Goal: Transaction & Acquisition: Purchase product/service

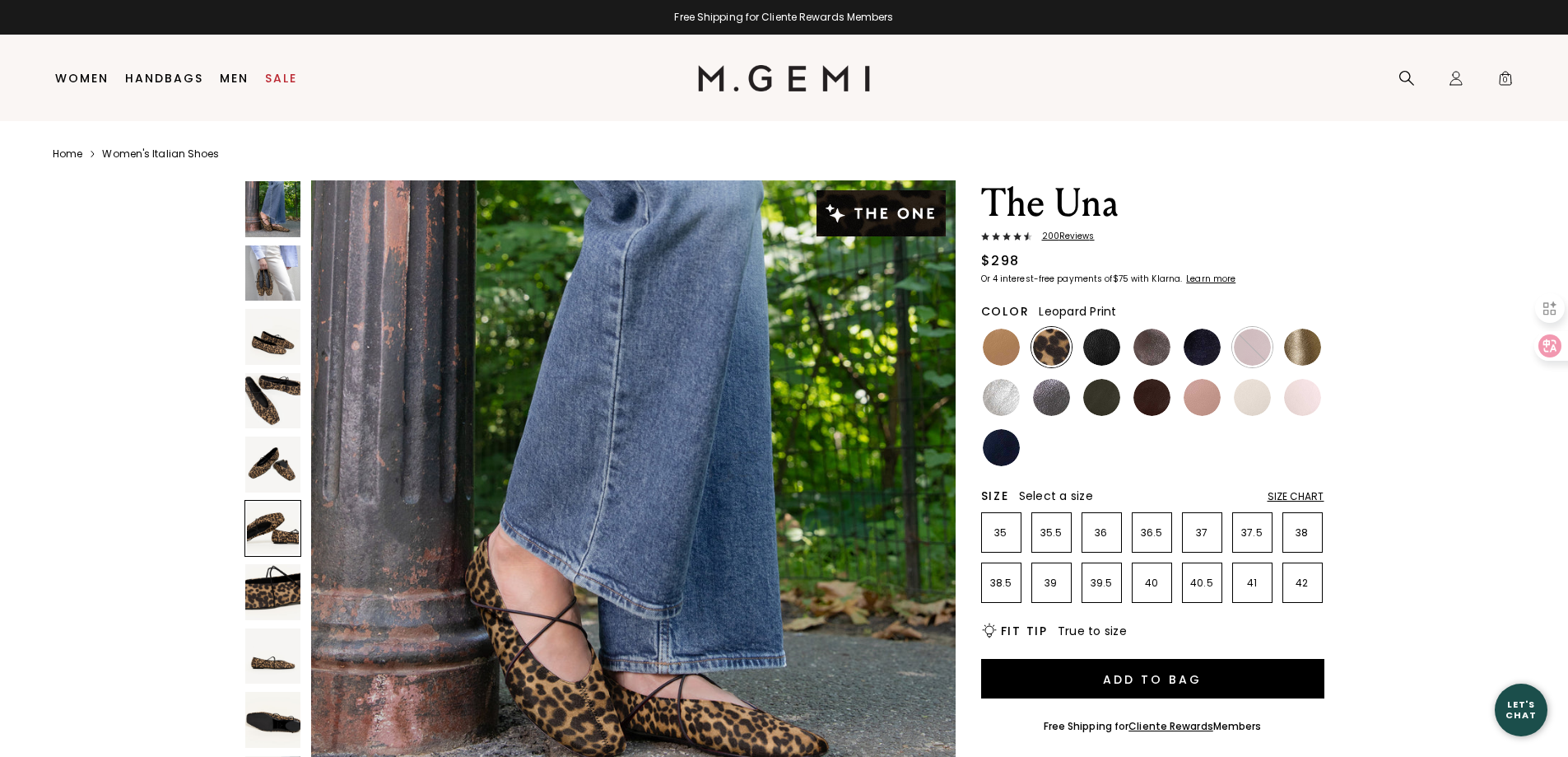
scroll to position [3243, 0]
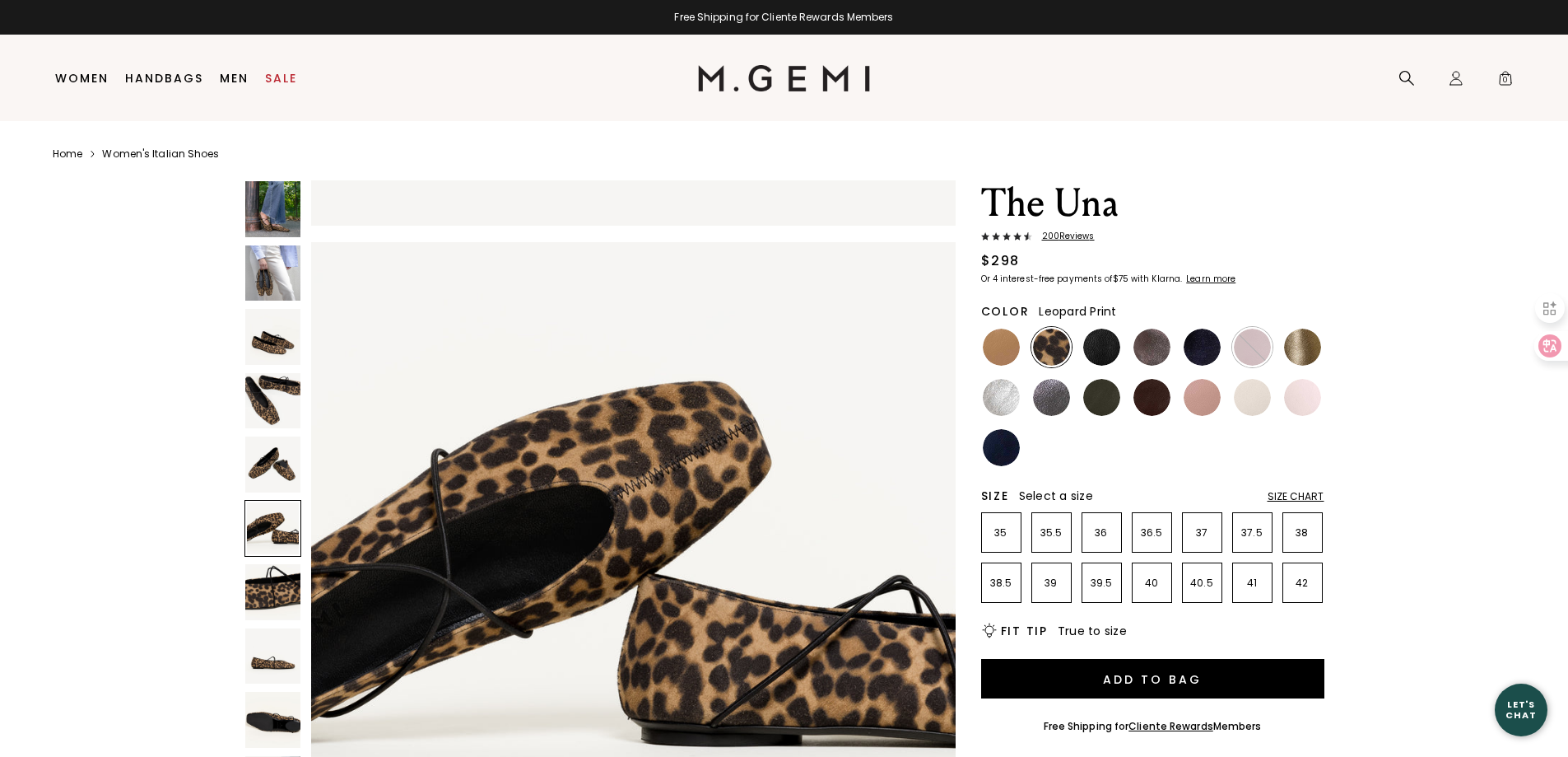
click at [258, 405] on img at bounding box center [273, 401] width 56 height 56
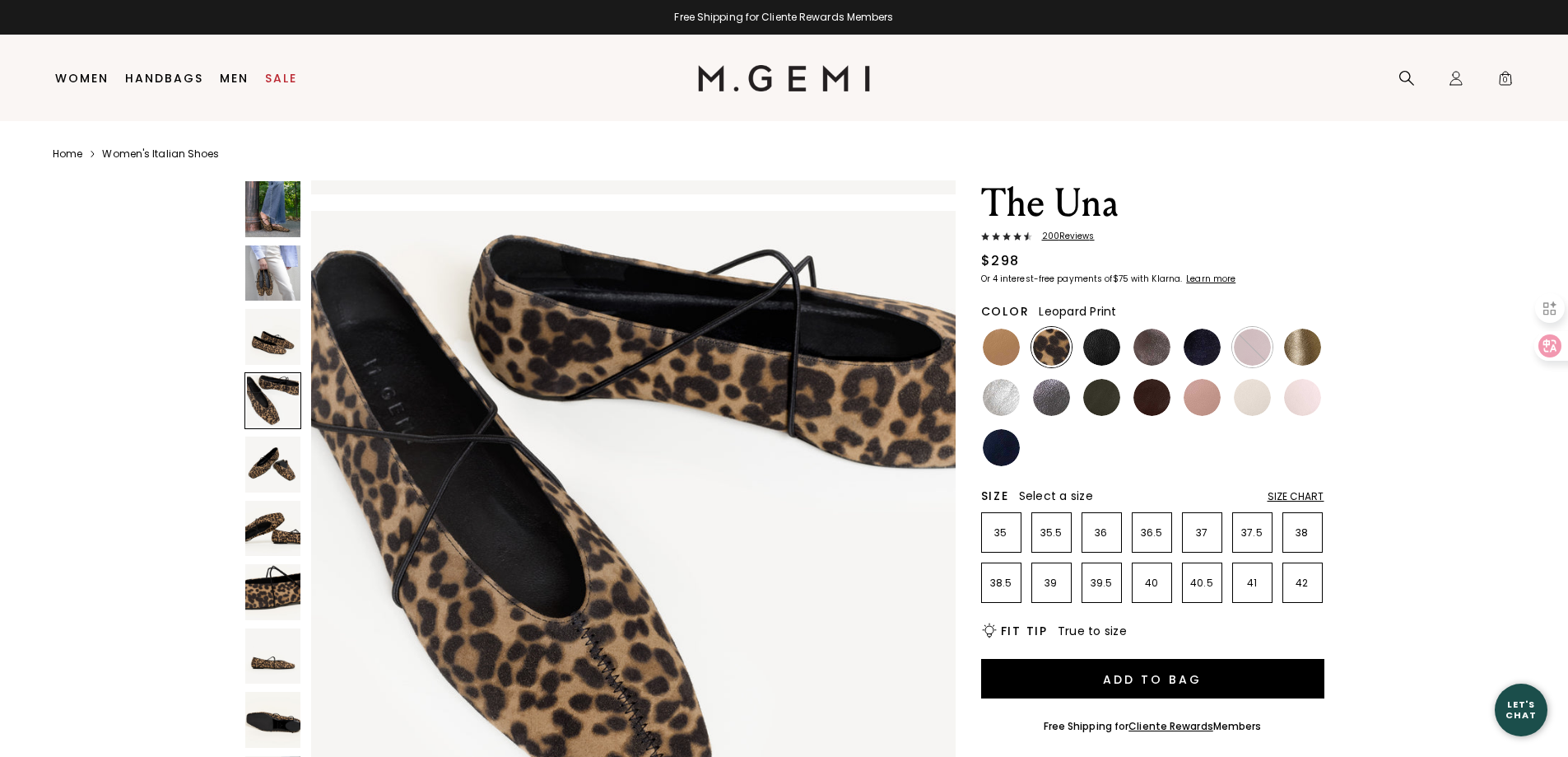
scroll to position [1945, 0]
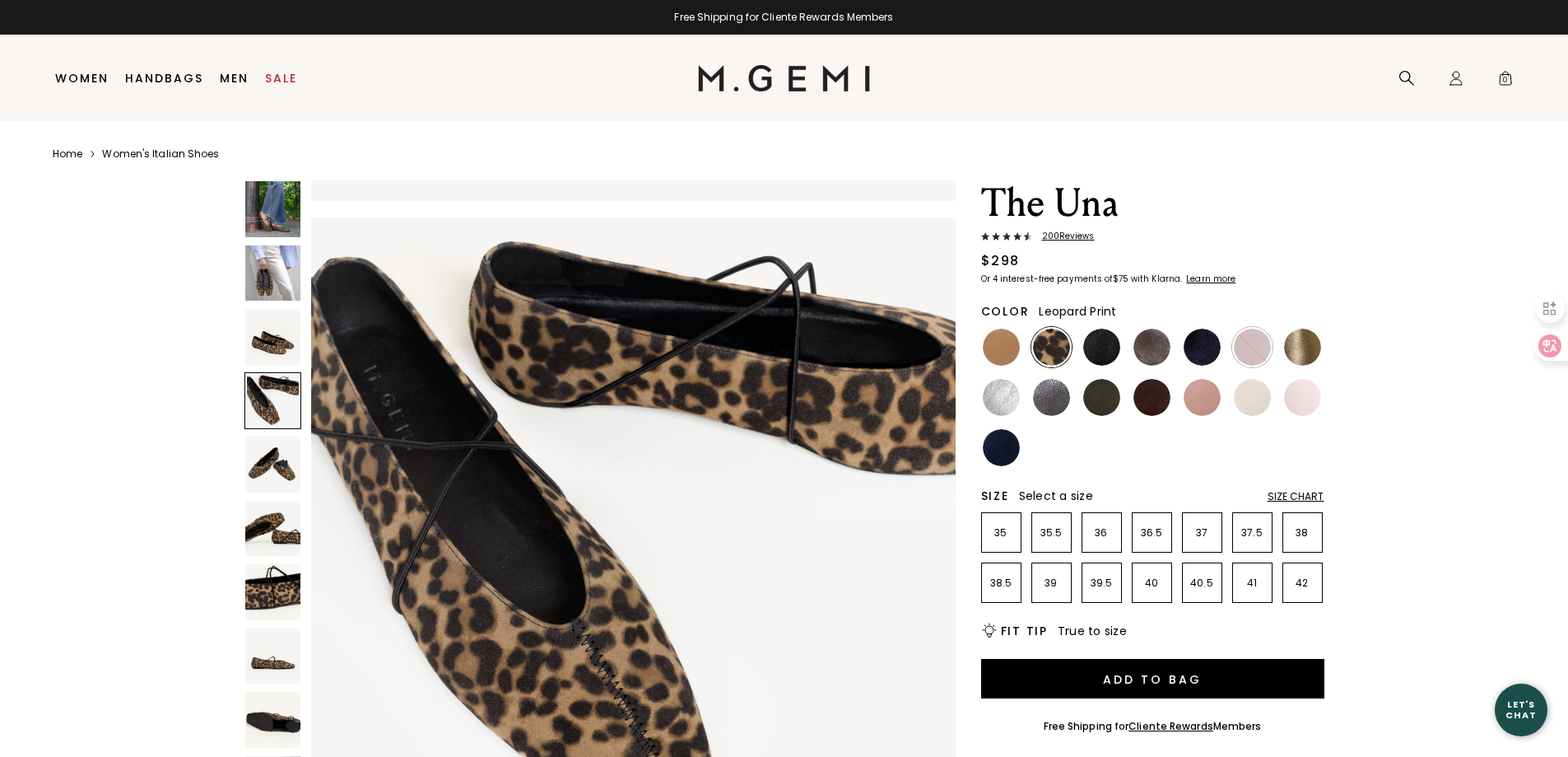
click at [275, 300] on img at bounding box center [273, 273] width 56 height 56
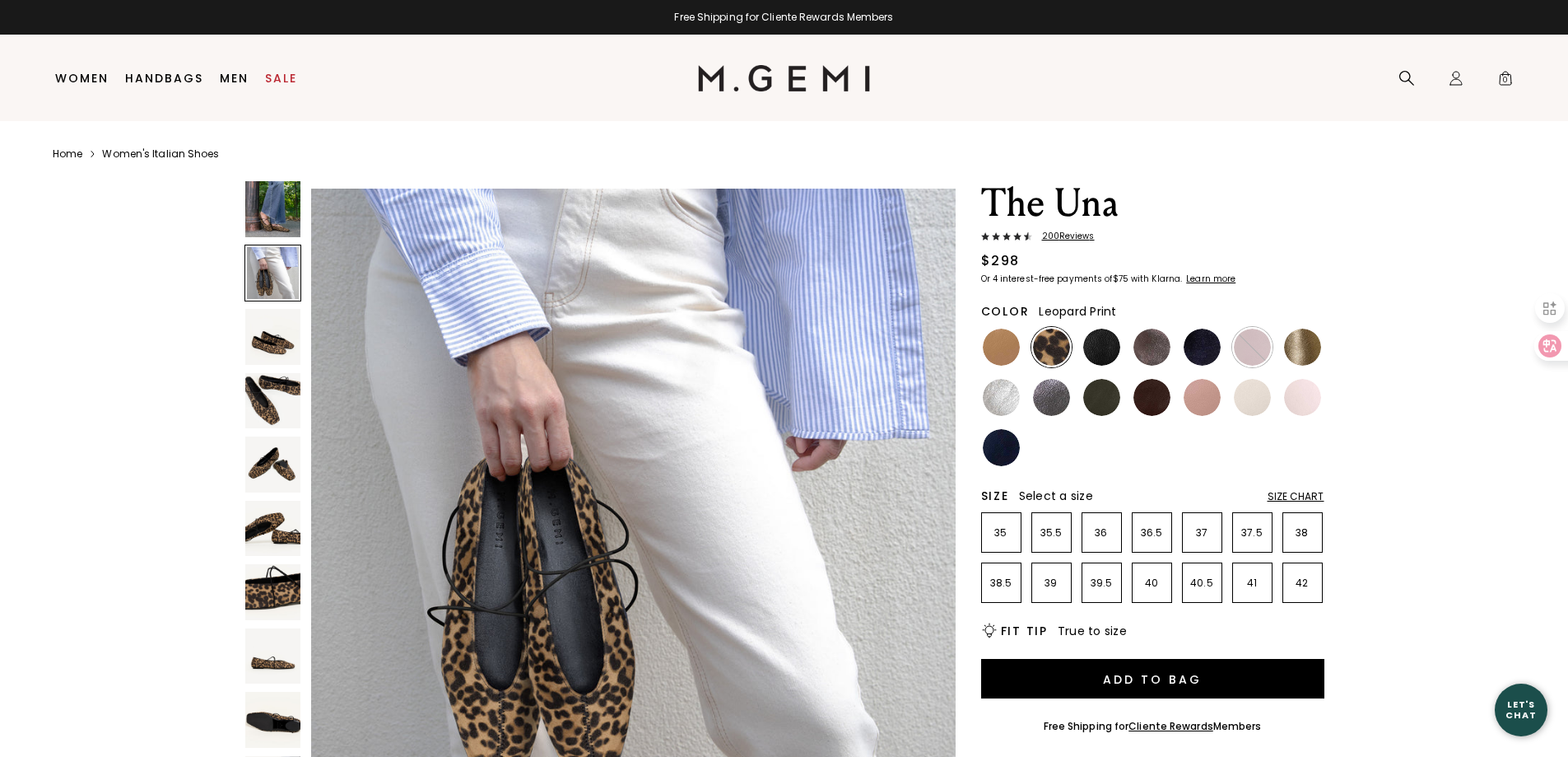
scroll to position [648, 0]
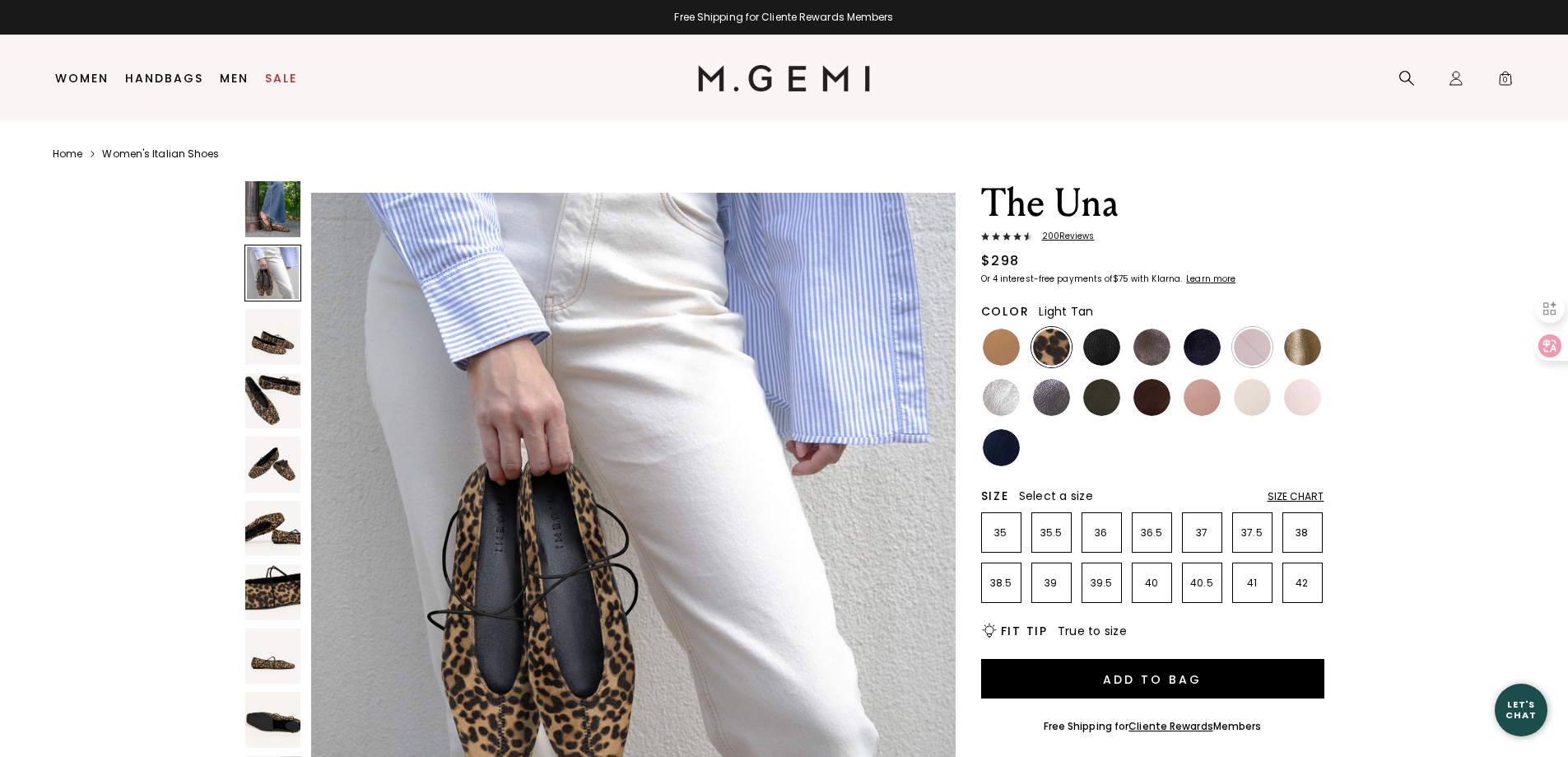
click at [1020, 346] on div at bounding box center [1002, 347] width 40 height 40
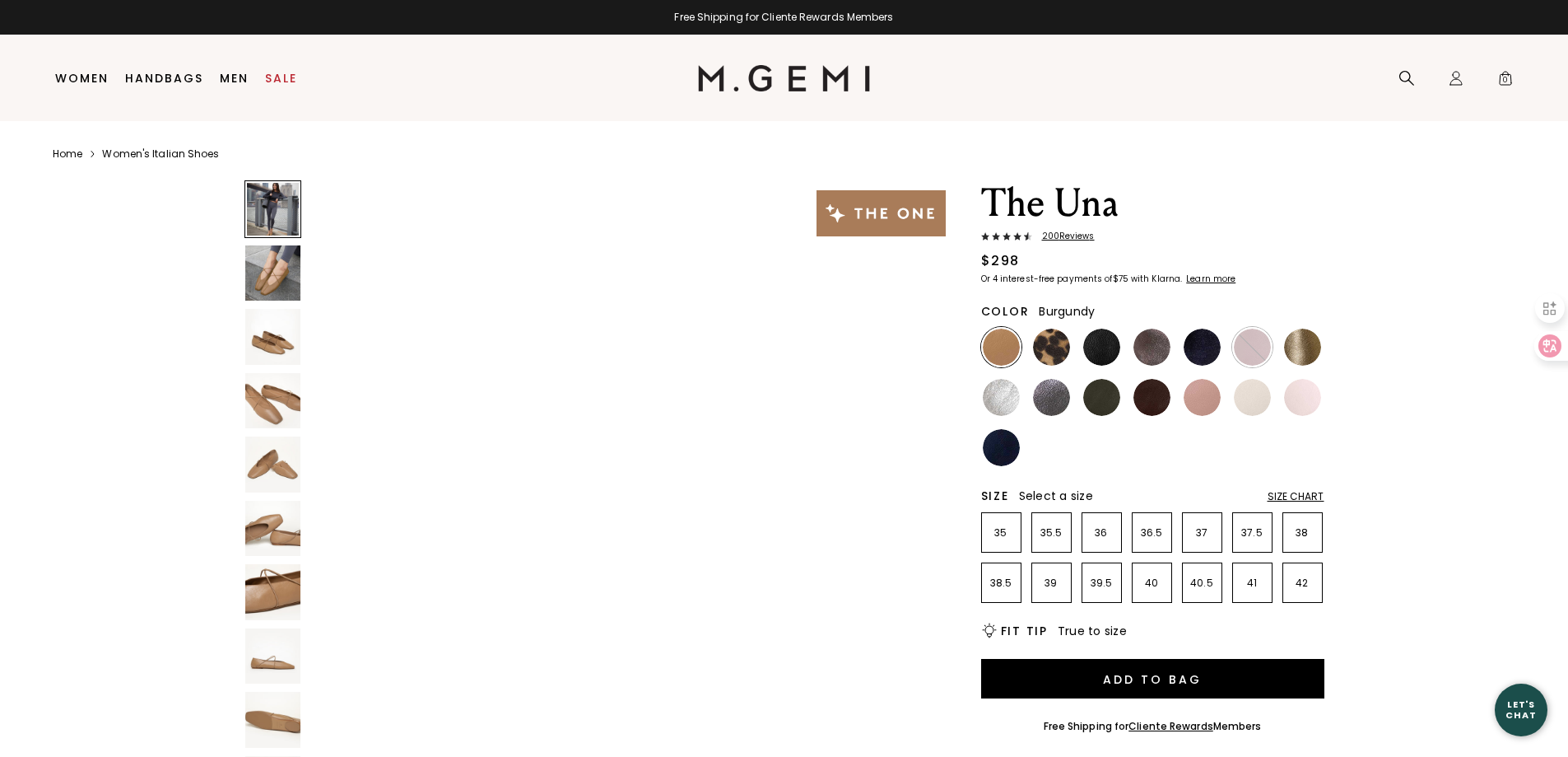
click at [1245, 346] on img at bounding box center [1252, 347] width 37 height 37
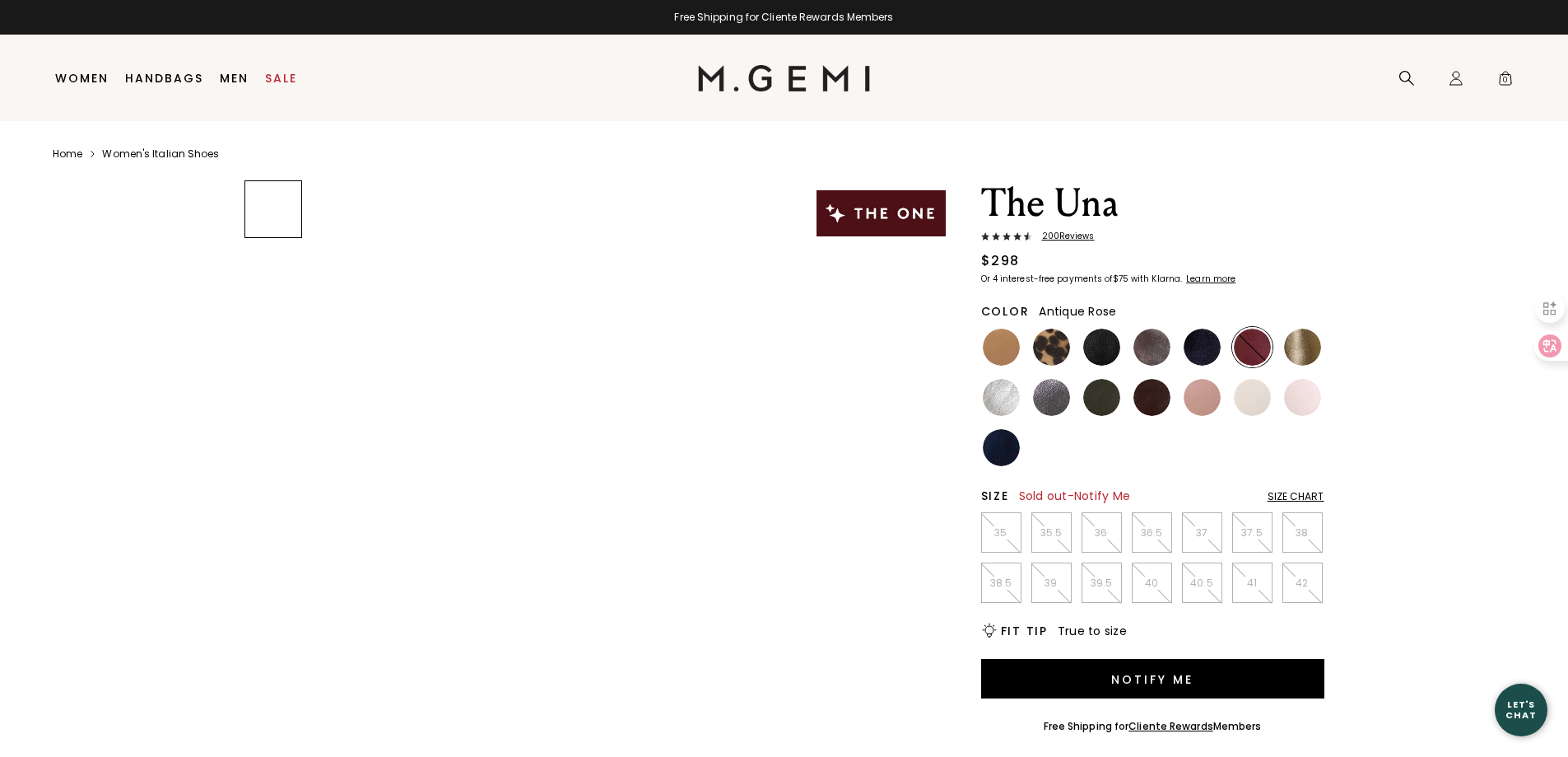
click at [1216, 400] on img at bounding box center [1203, 397] width 37 height 37
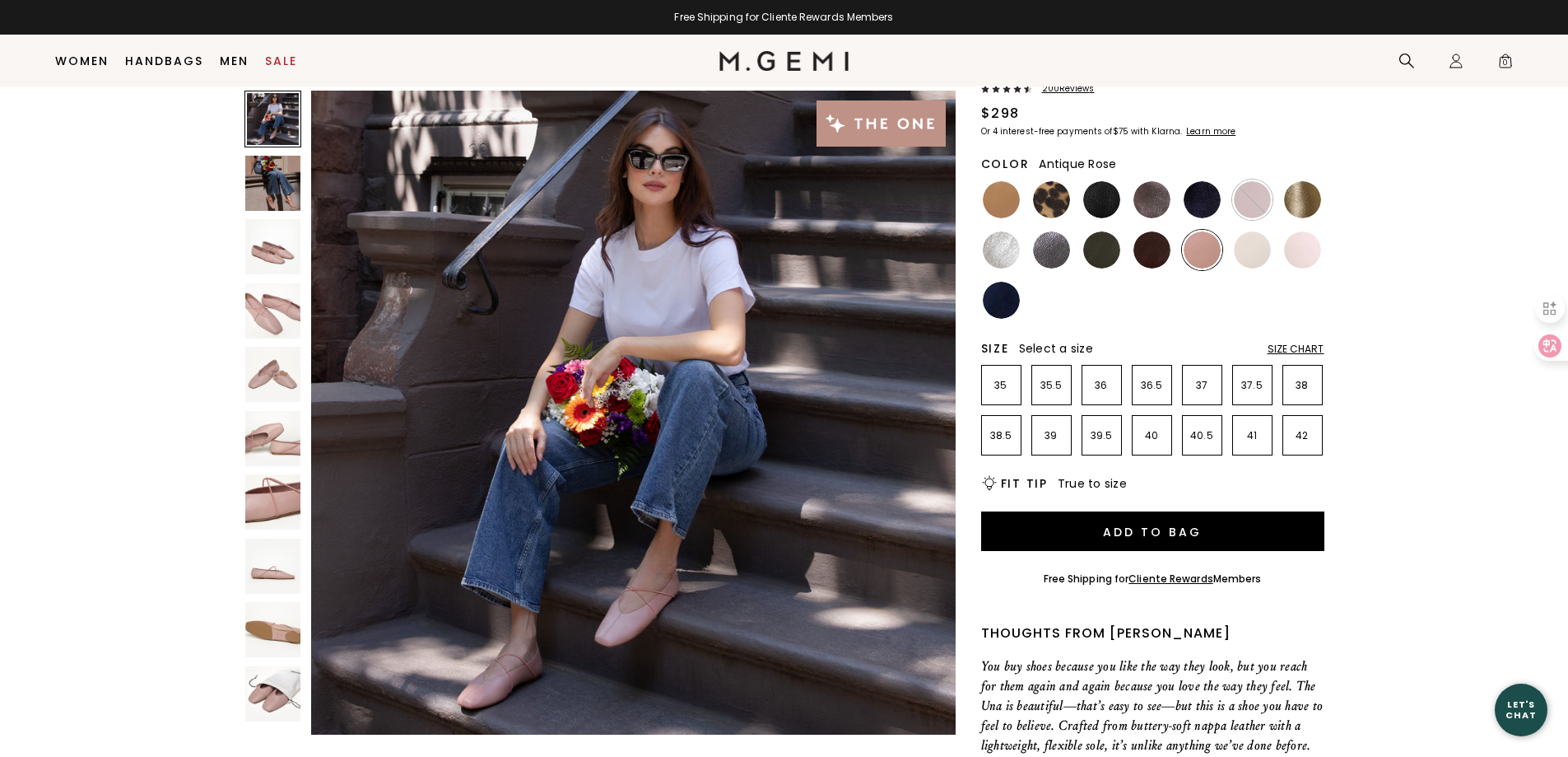
scroll to position [131, 0]
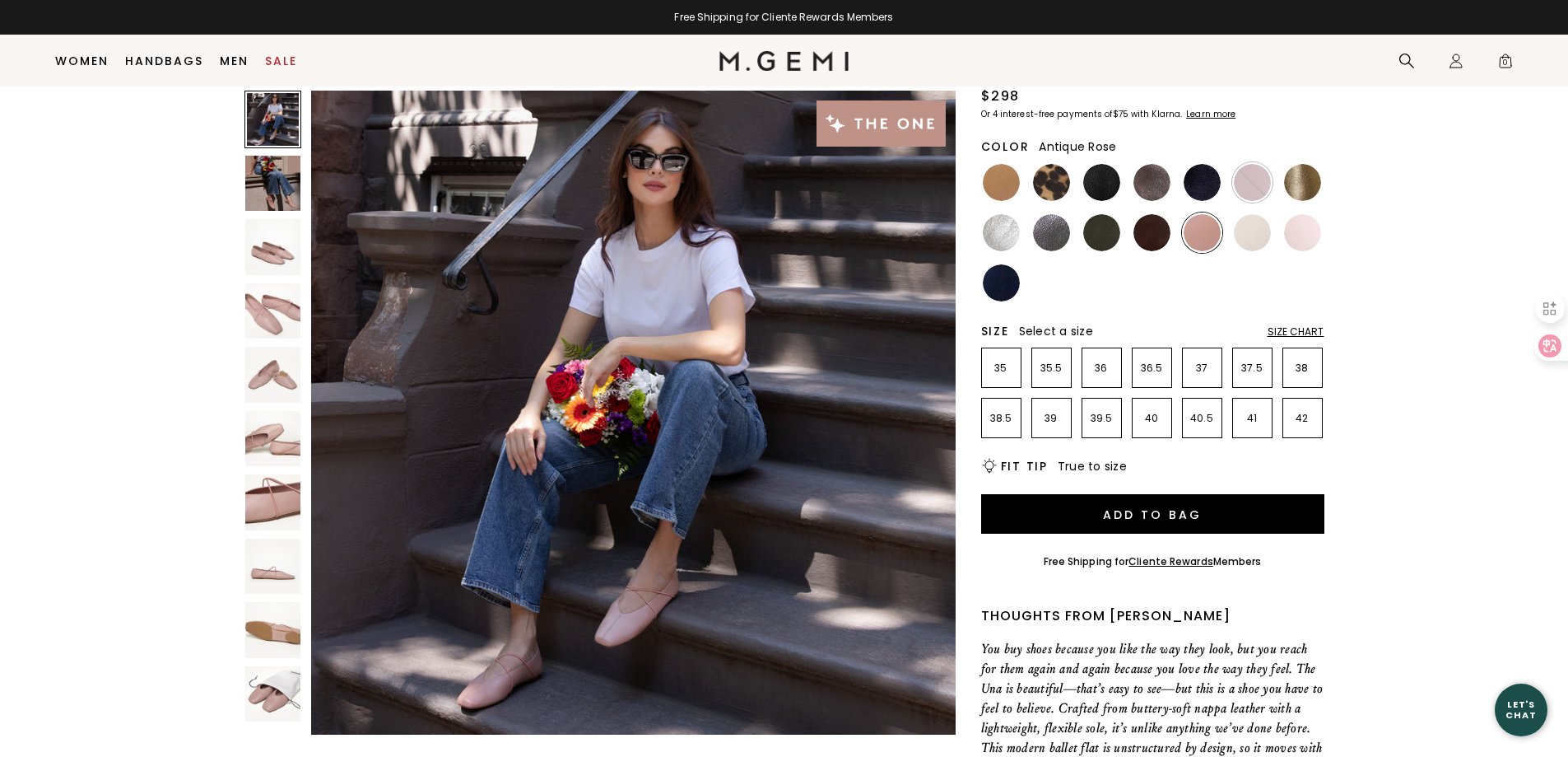
click at [271, 446] on img at bounding box center [273, 439] width 56 height 56
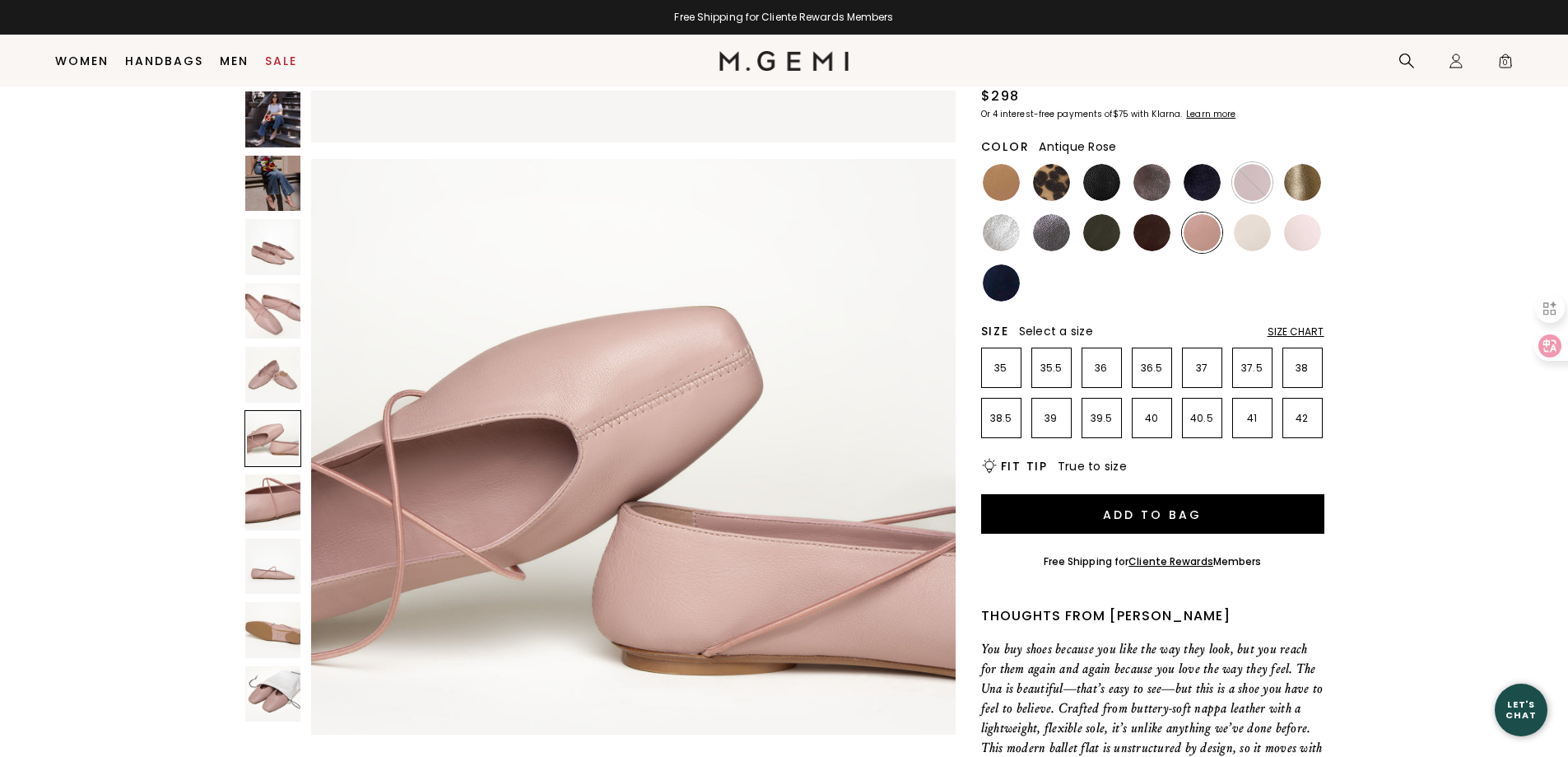
scroll to position [3243, 0]
